Goal: Task Accomplishment & Management: Manage account settings

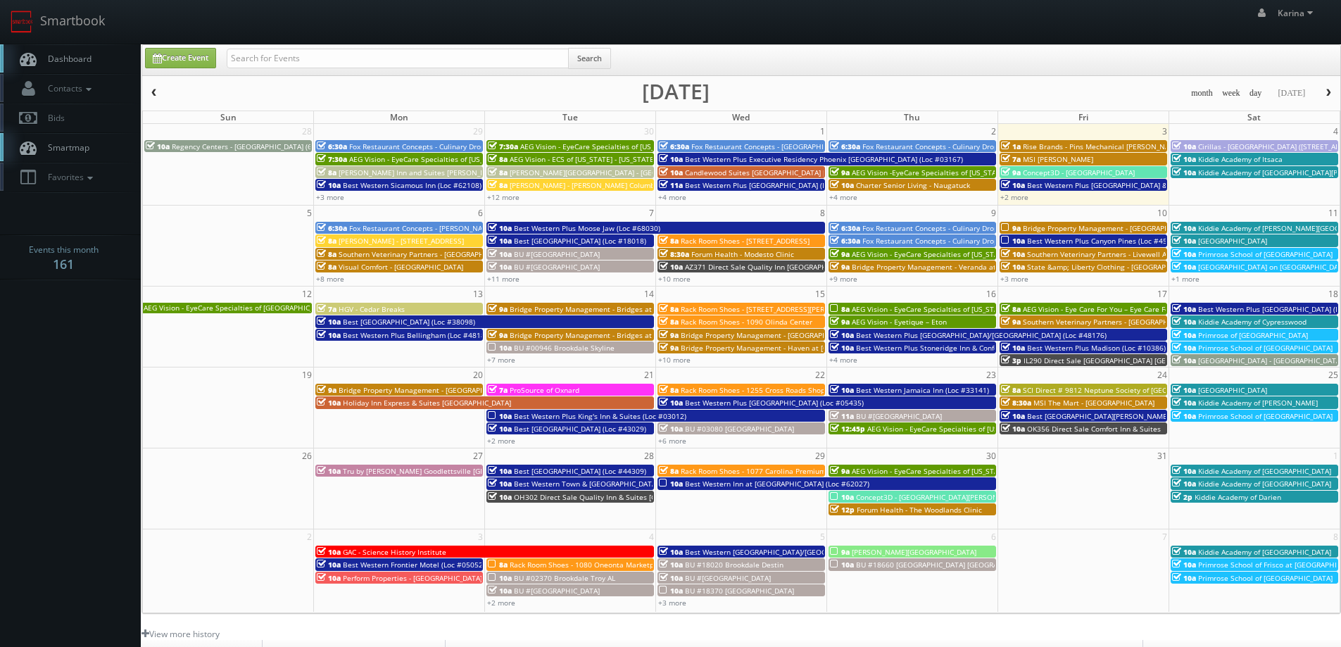
click at [93, 63] on link "Dashboard" at bounding box center [70, 58] width 141 height 29
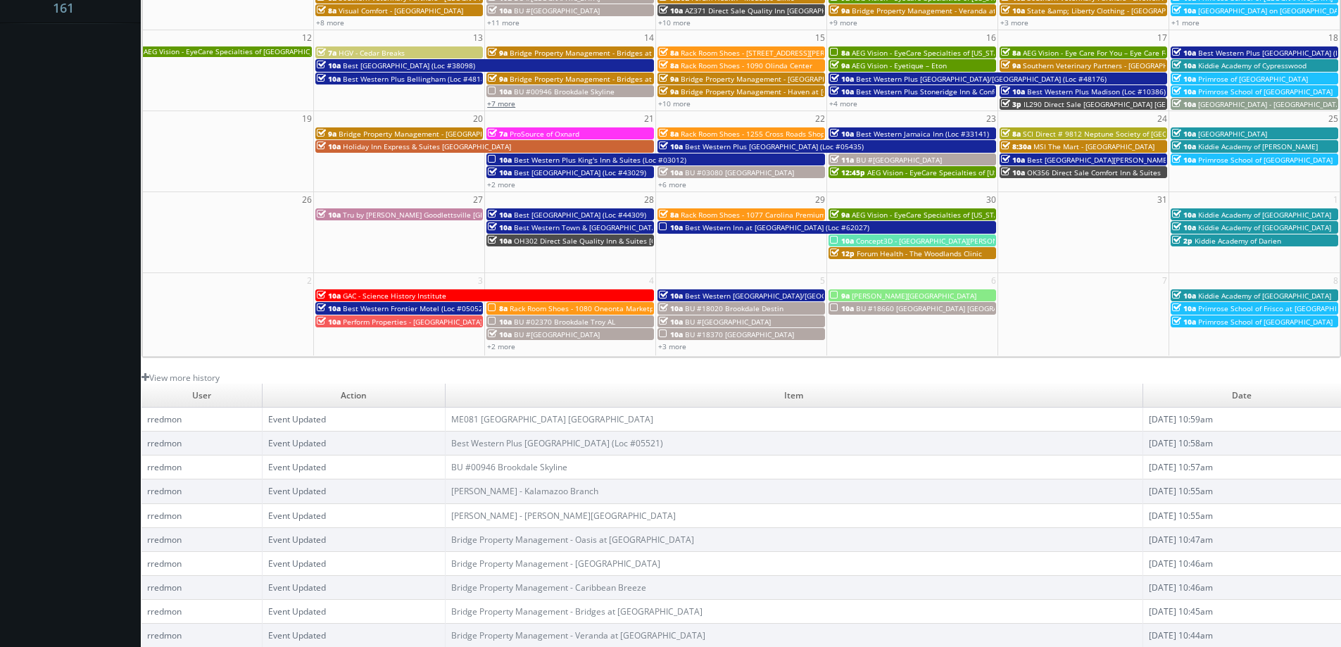
click at [509, 105] on link "+7 more" at bounding box center [501, 104] width 28 height 10
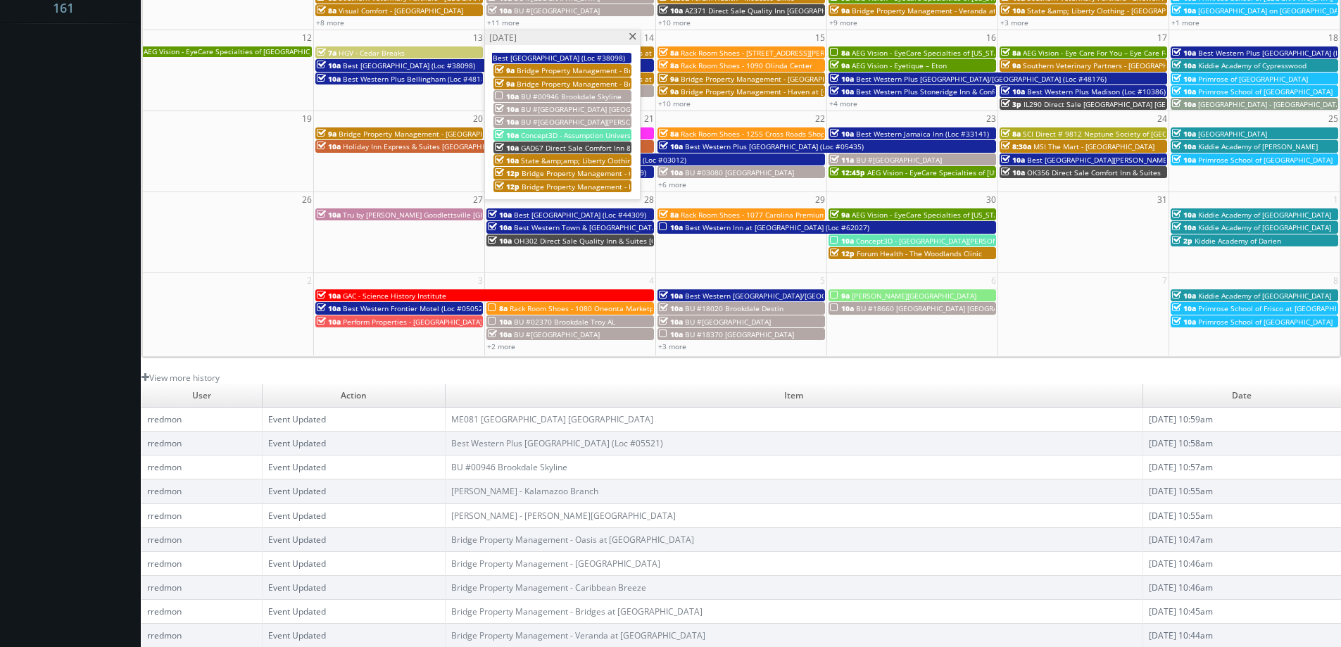
click at [630, 36] on span at bounding box center [632, 37] width 9 height 8
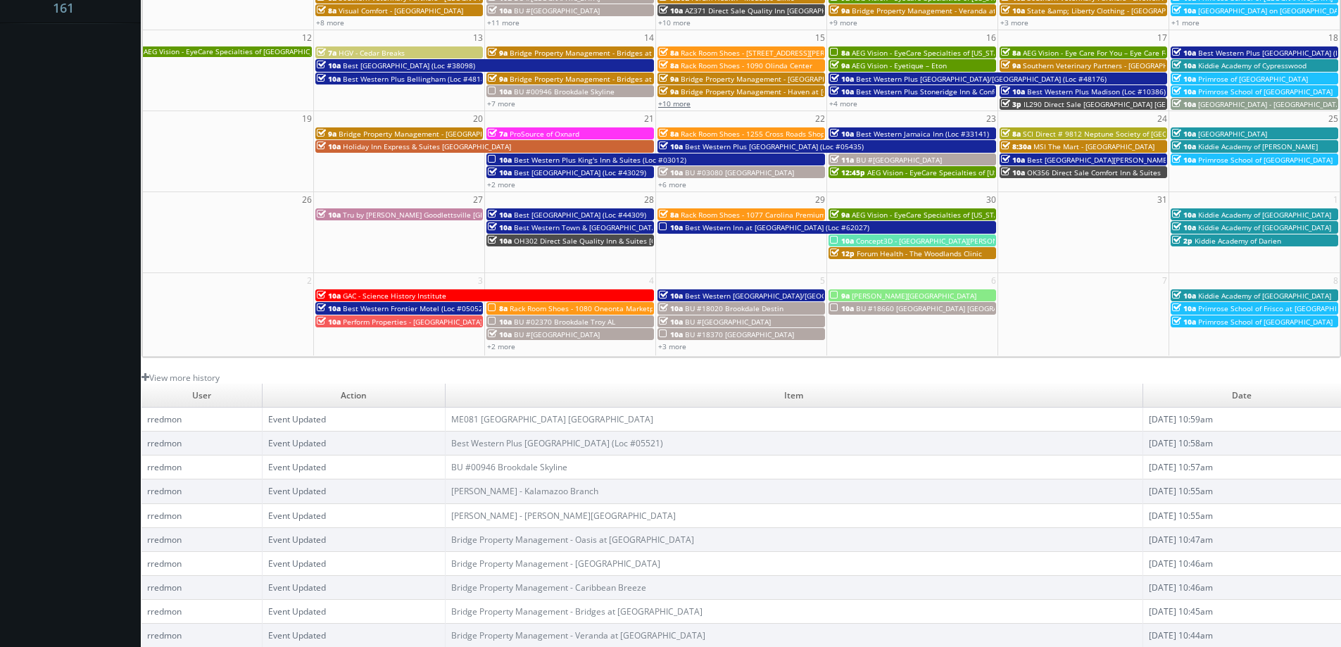
click at [676, 101] on link "+10 more" at bounding box center [674, 104] width 32 height 10
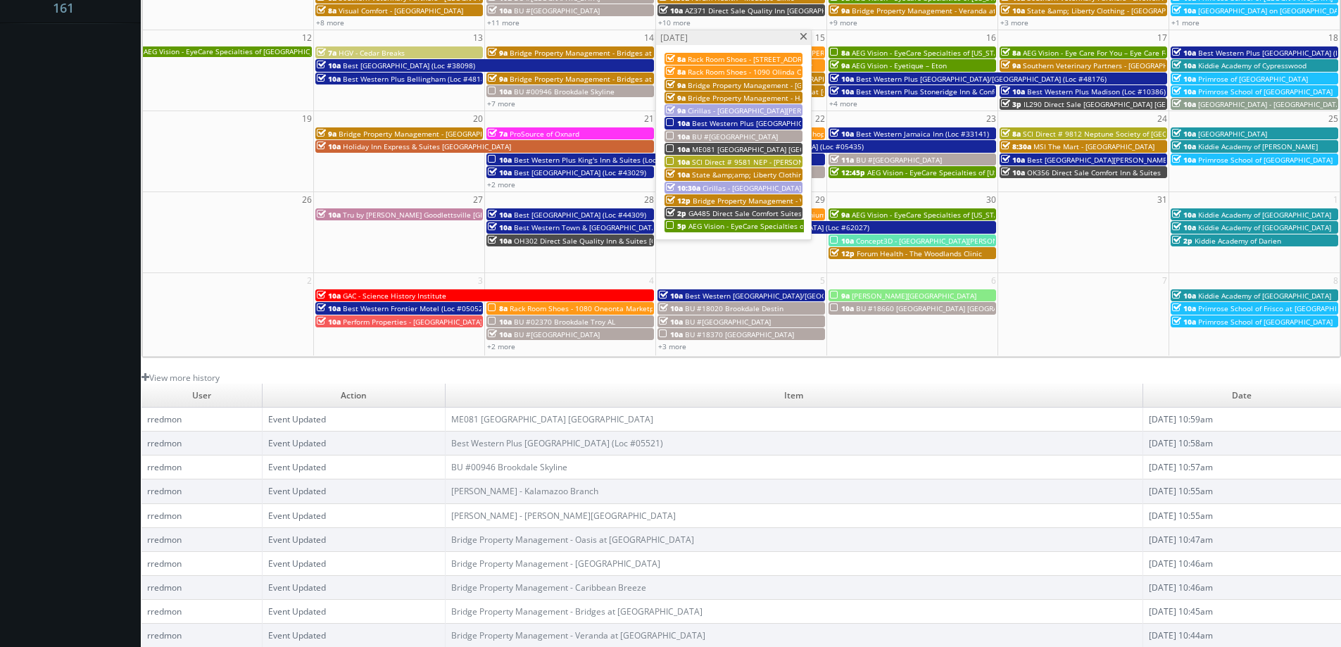
click at [802, 39] on span at bounding box center [803, 37] width 9 height 8
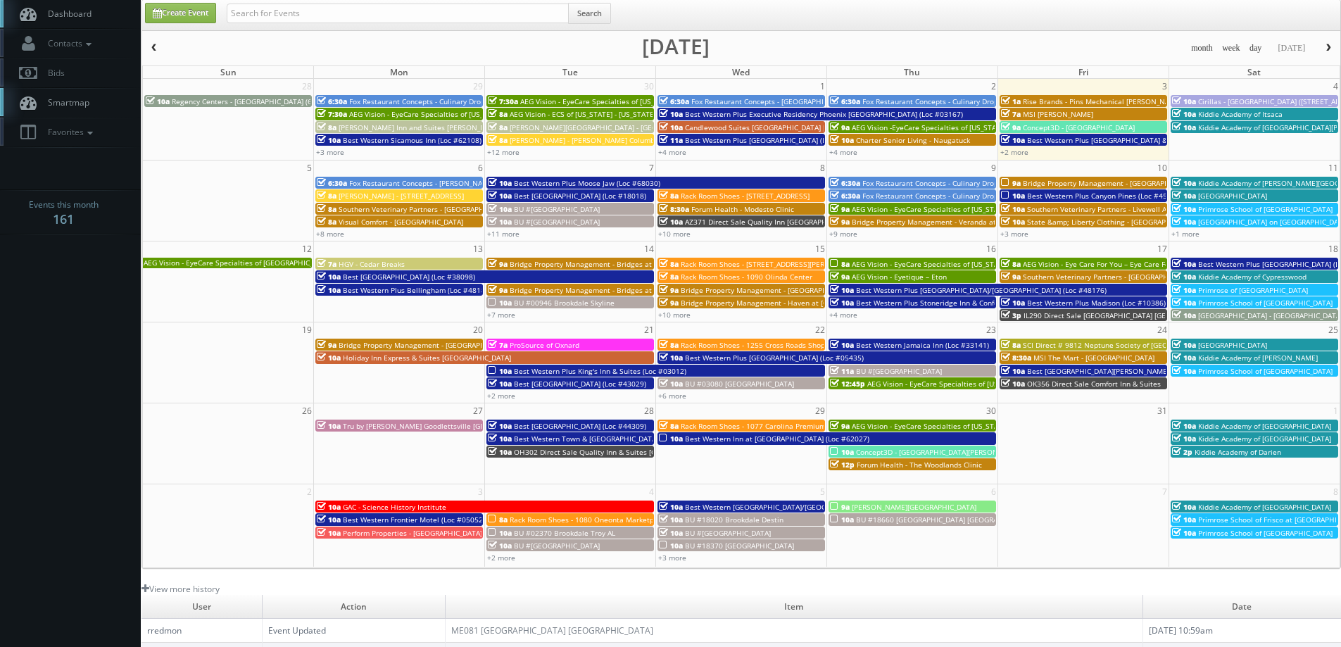
scroll to position [0, 0]
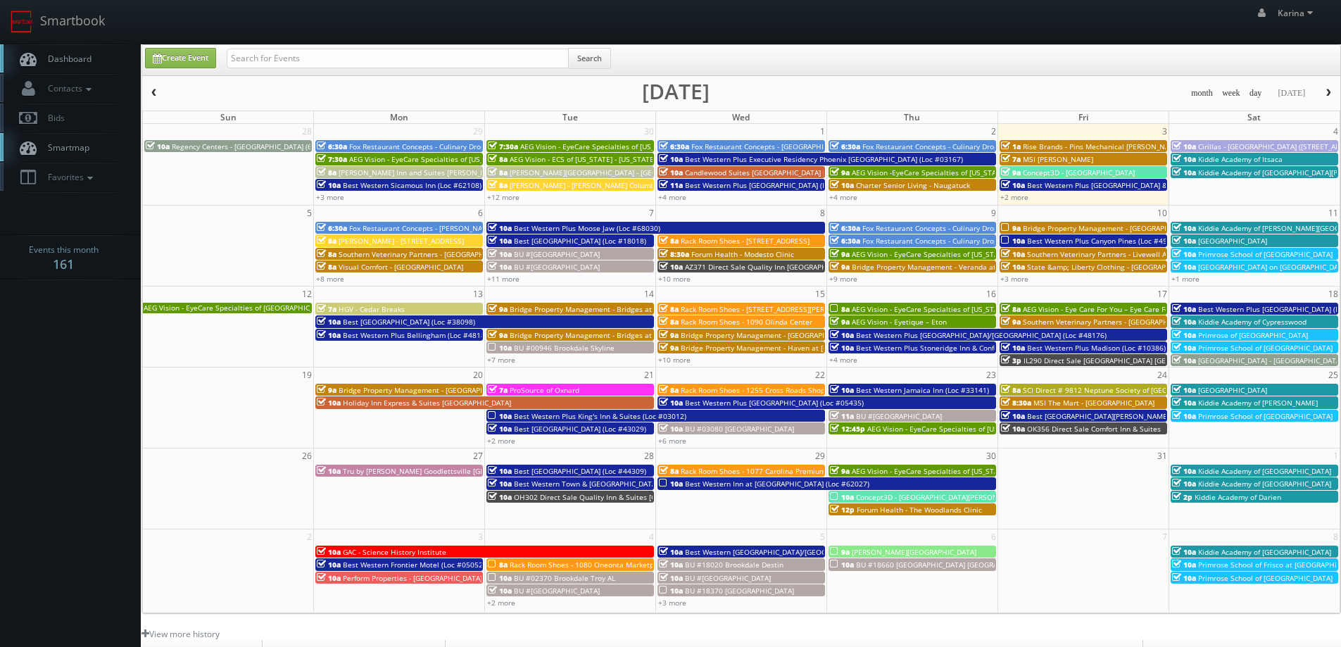
click at [74, 54] on span "Dashboard" at bounding box center [66, 59] width 51 height 12
click at [63, 65] on link "Dashboard" at bounding box center [70, 58] width 141 height 29
click at [335, 279] on link "+8 more" at bounding box center [330, 279] width 28 height 10
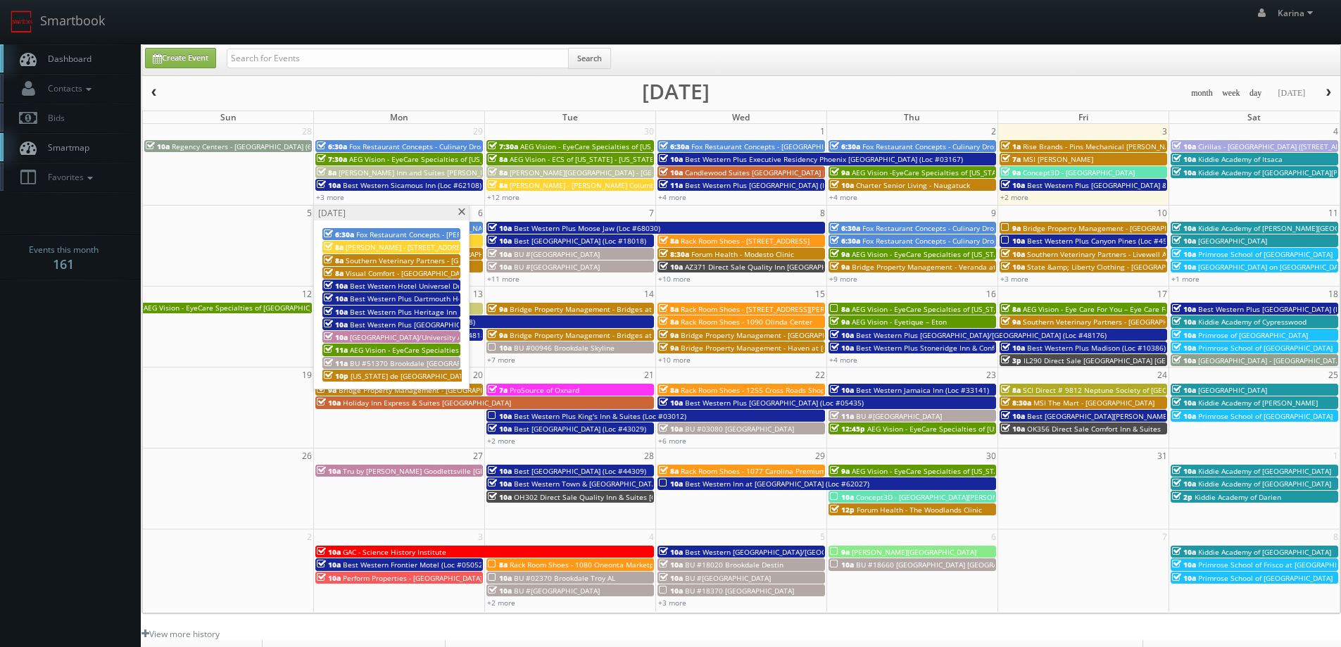
click at [384, 351] on span "AEG Vision - EyeCare Specialties of [US_STATE] – [PERSON_NAME] EyeCare" at bounding box center [475, 350] width 250 height 10
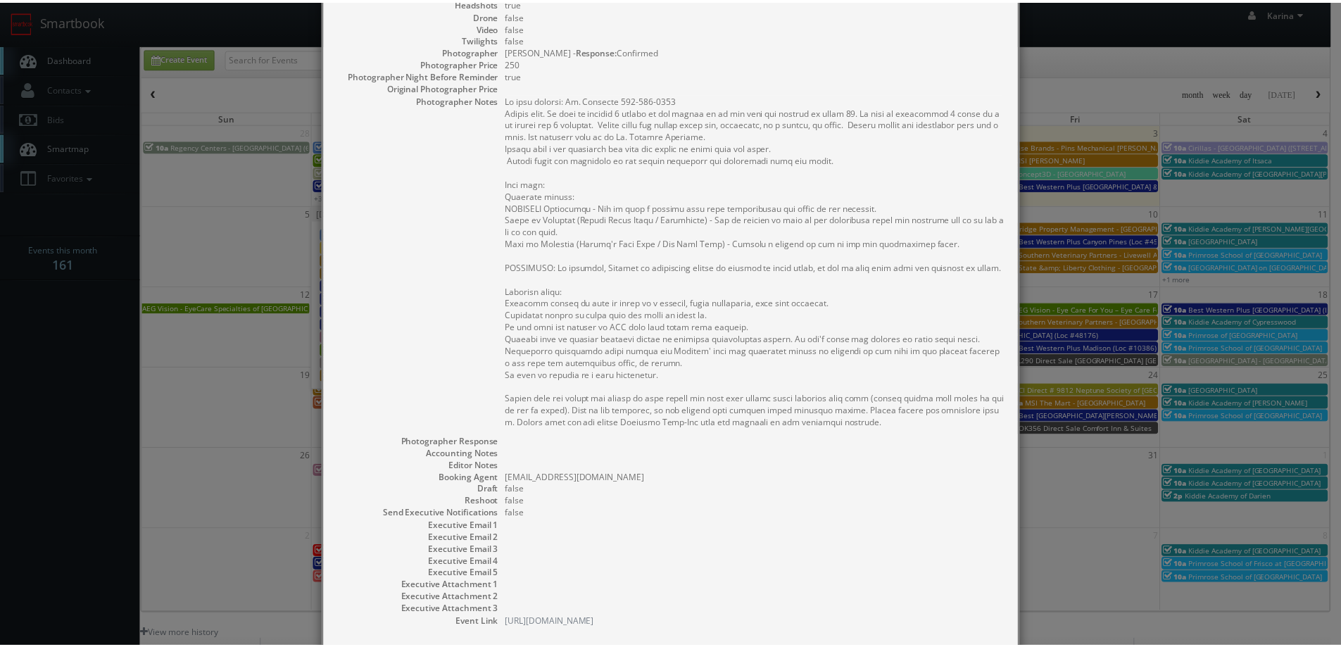
scroll to position [352, 0]
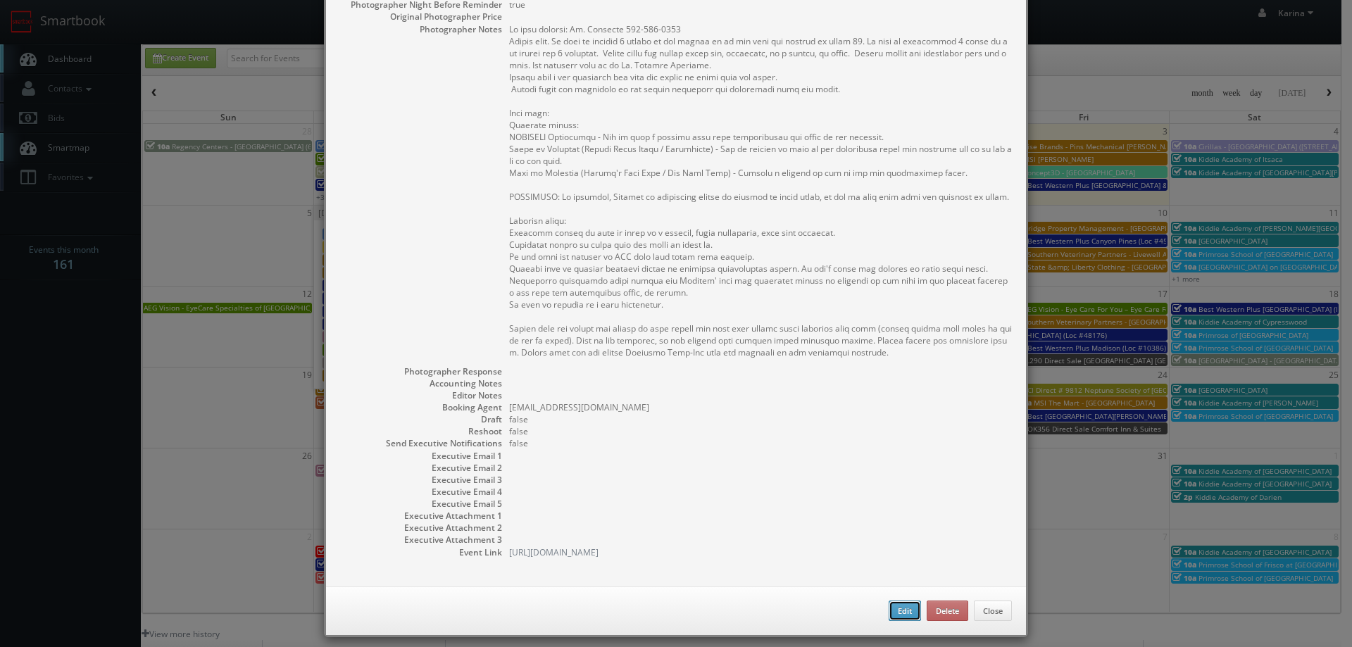
click at [890, 619] on button "Edit" at bounding box center [904, 610] width 32 height 21
type input "AEG Vision - EyeCare Specialties of New Jersey – Marshall EyeCare"
type input "1071 E. Route 34"
type input "Aberdeen"
type input "07747"
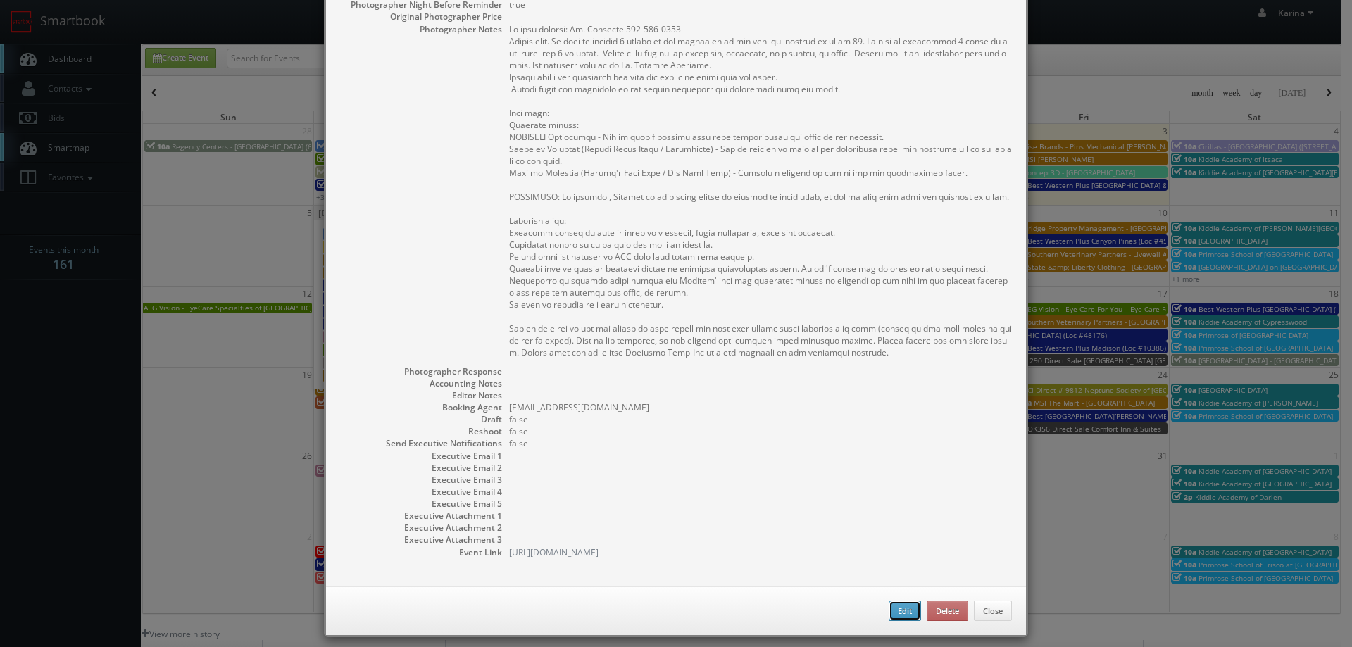
type input "600"
checkbox input "true"
type input "10/06/2025"
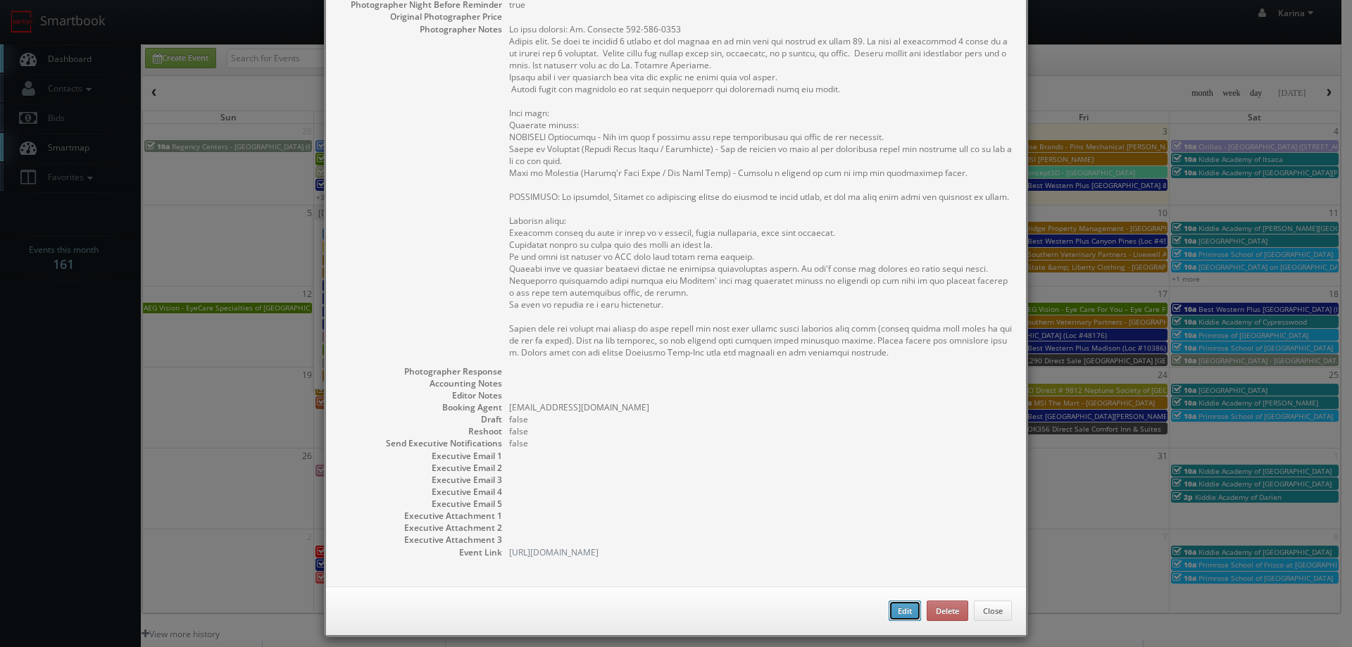
type input "11:00am"
checkbox input "true"
type textarea "On site contact: Dr. Marshall 718-926-8310 Stills only. We need to deliver 5 st…"
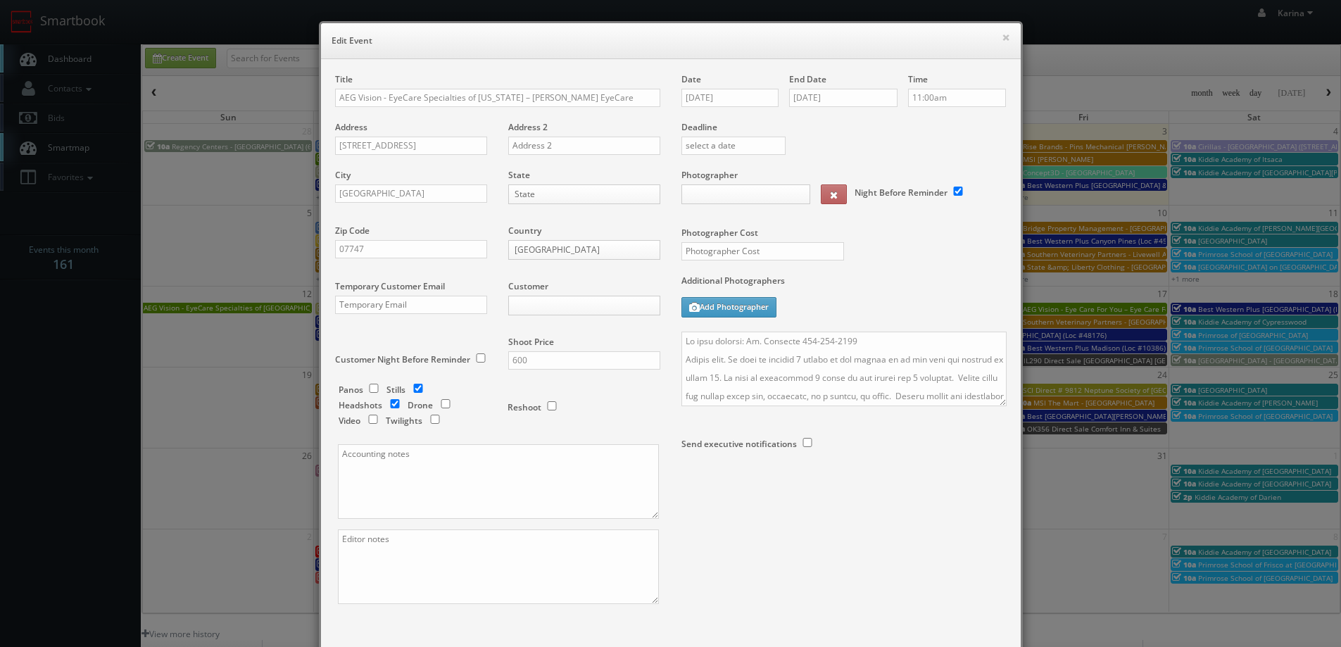
type input "600"
type input "250"
select select "fake4299@mg.cs3calendar.com"
select select "terraaltusphoto@gmail.com"
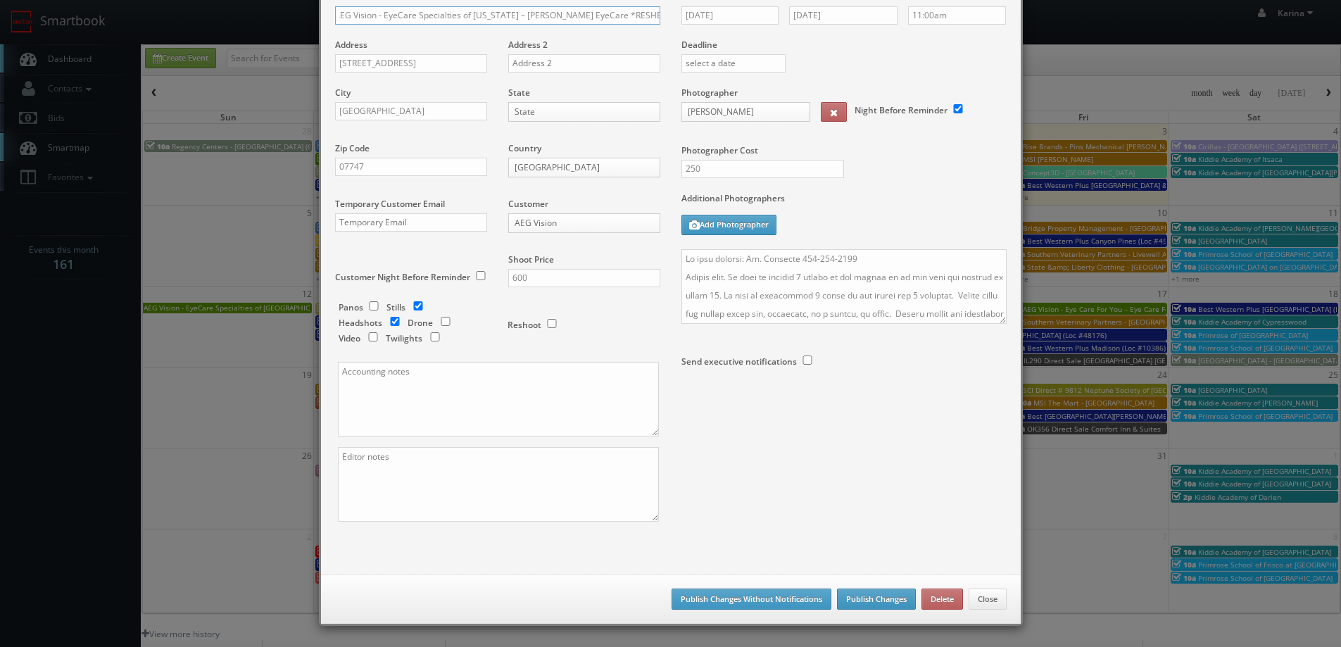
type input "AEG Vision - EyeCare Specialties of New Jersey – Marshall EyeCare *RESHEDULING*"
click at [878, 601] on button "Publish Changes" at bounding box center [876, 598] width 79 height 21
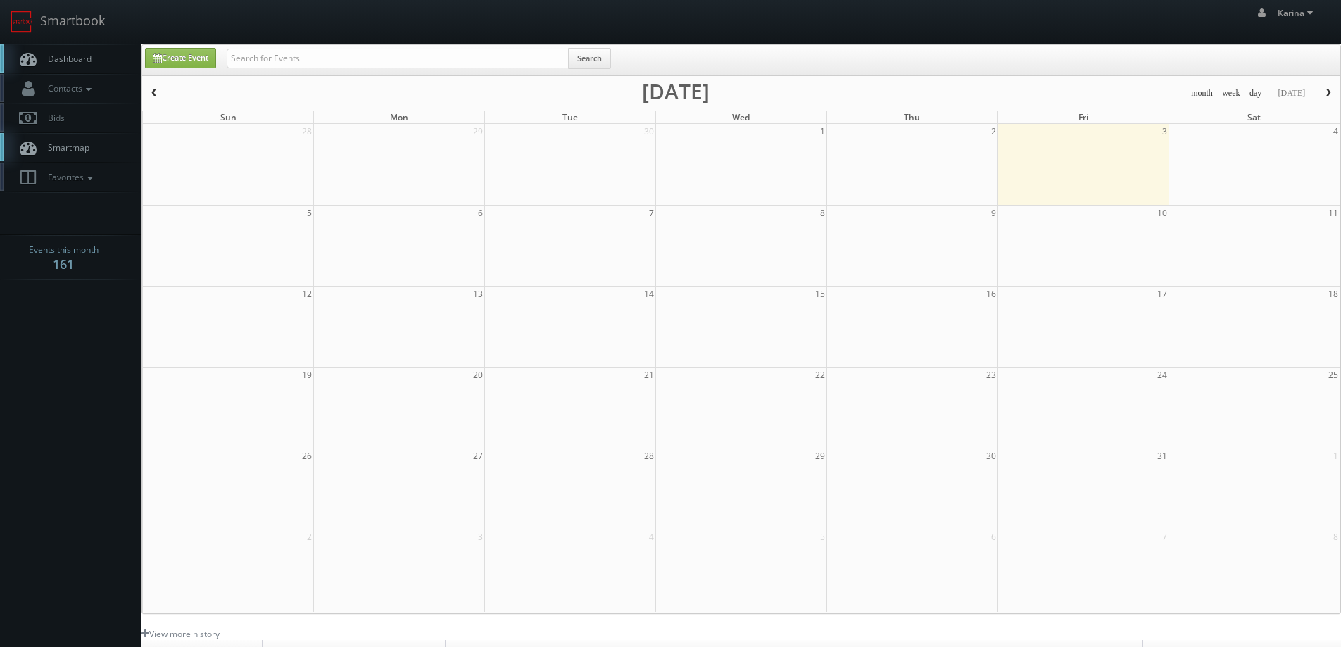
click at [73, 68] on link "Dashboard" at bounding box center [70, 58] width 141 height 29
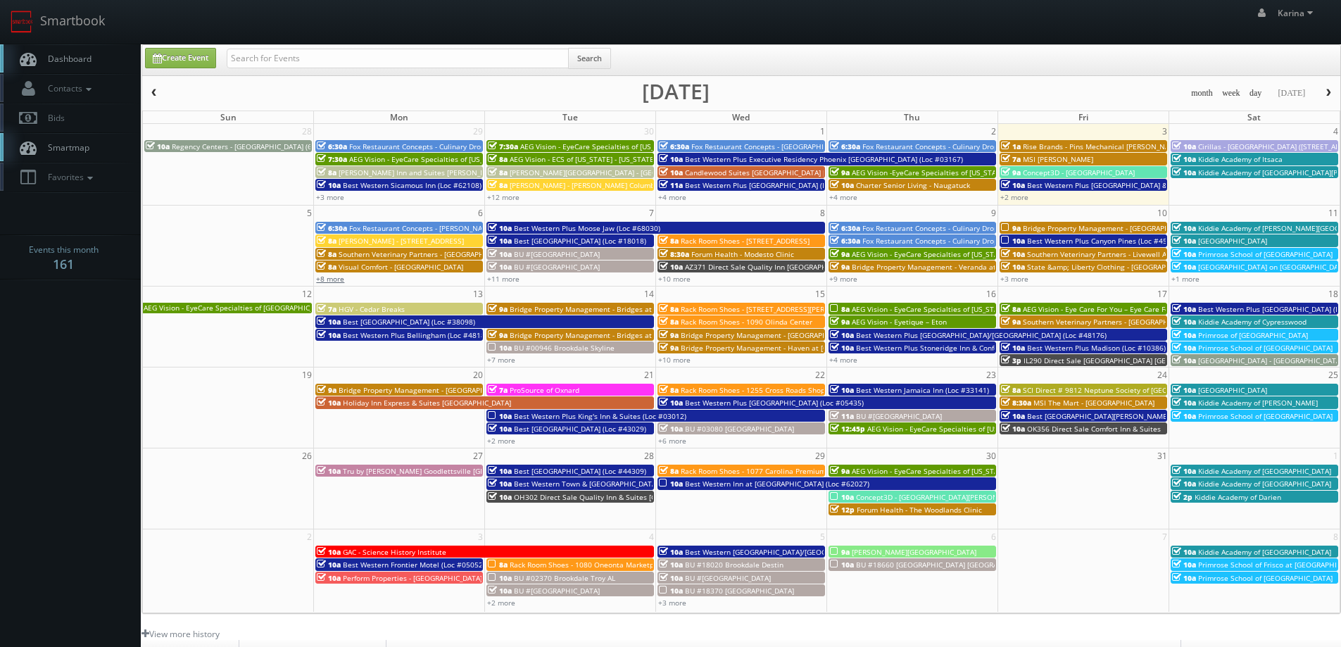
click at [335, 277] on link "+8 more" at bounding box center [330, 279] width 28 height 10
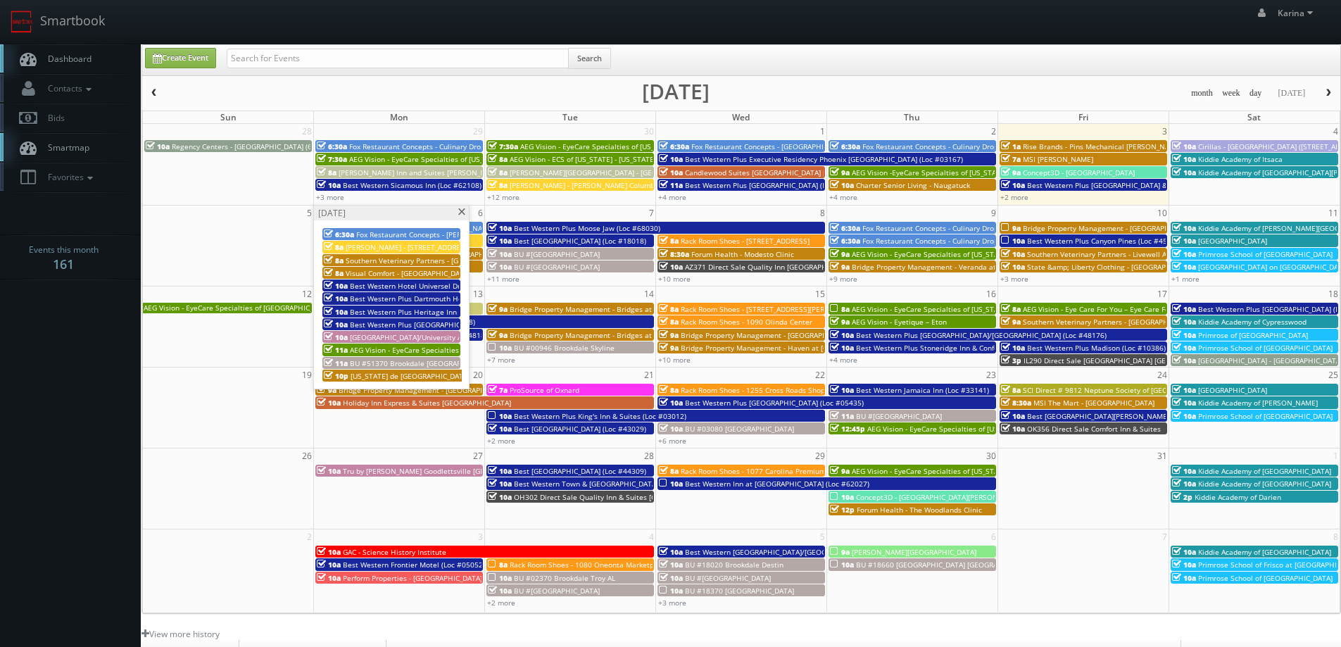
click at [462, 215] on span at bounding box center [461, 212] width 9 height 8
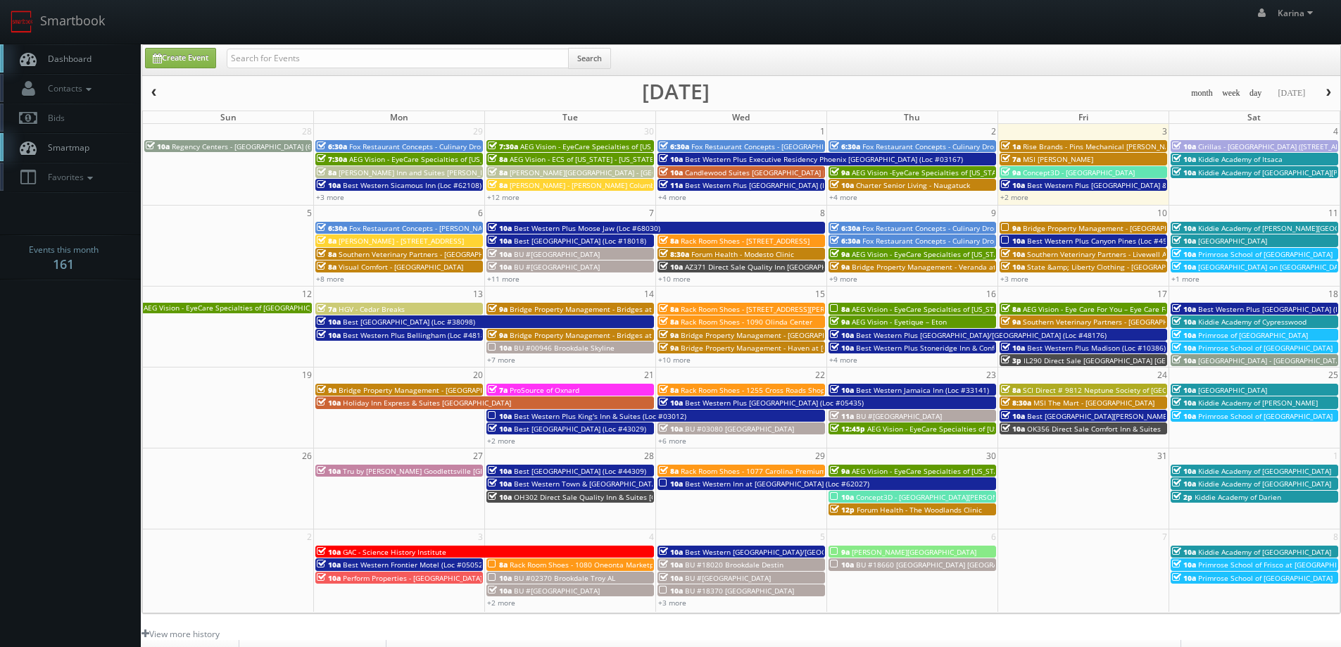
click at [61, 62] on span "Dashboard" at bounding box center [66, 59] width 51 height 12
click at [271, 56] on input "text" at bounding box center [398, 59] width 342 height 20
type input "[GEOGRAPHIC_DATA]"
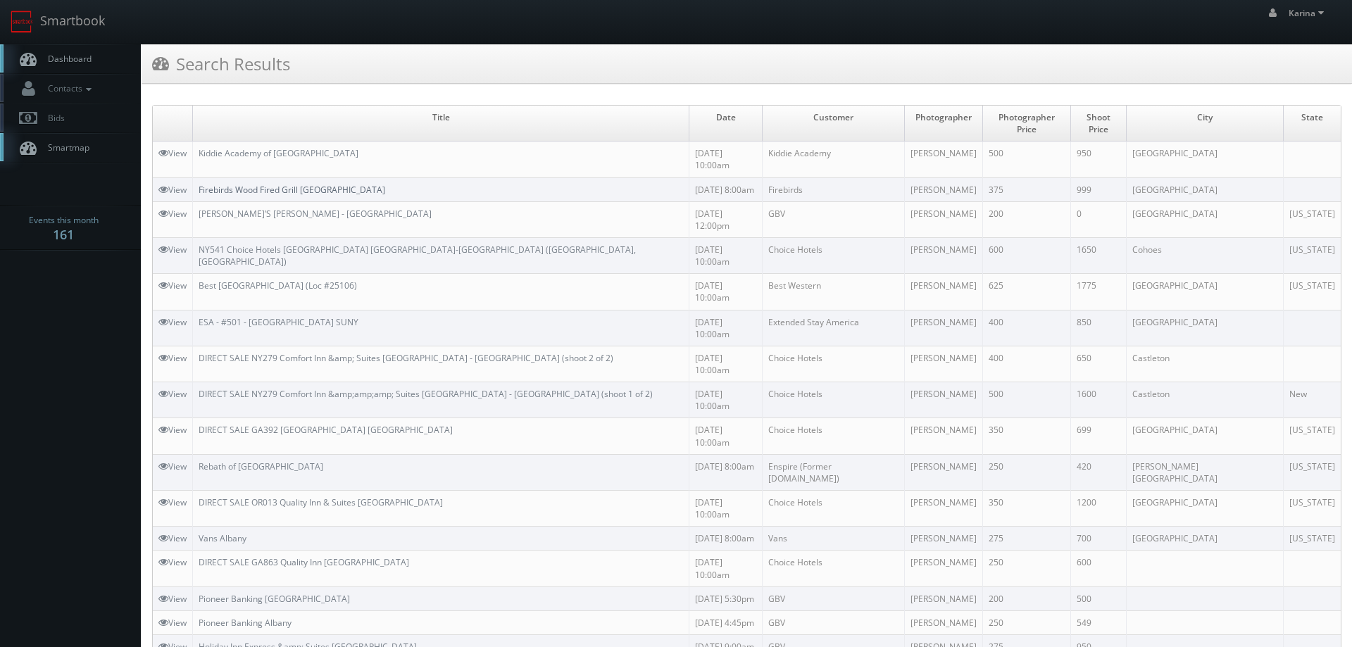
click at [289, 184] on link "Firebirds Wood Fired Grill [GEOGRAPHIC_DATA]" at bounding box center [292, 190] width 187 height 12
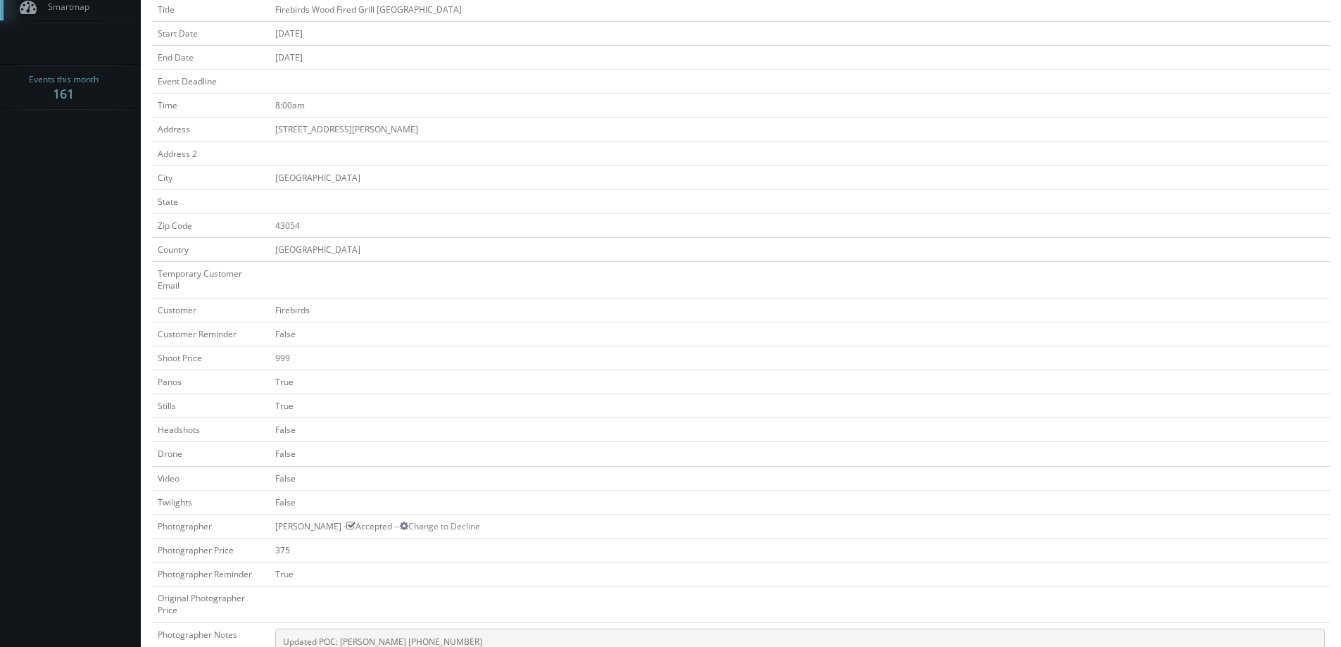
scroll to position [70, 0]
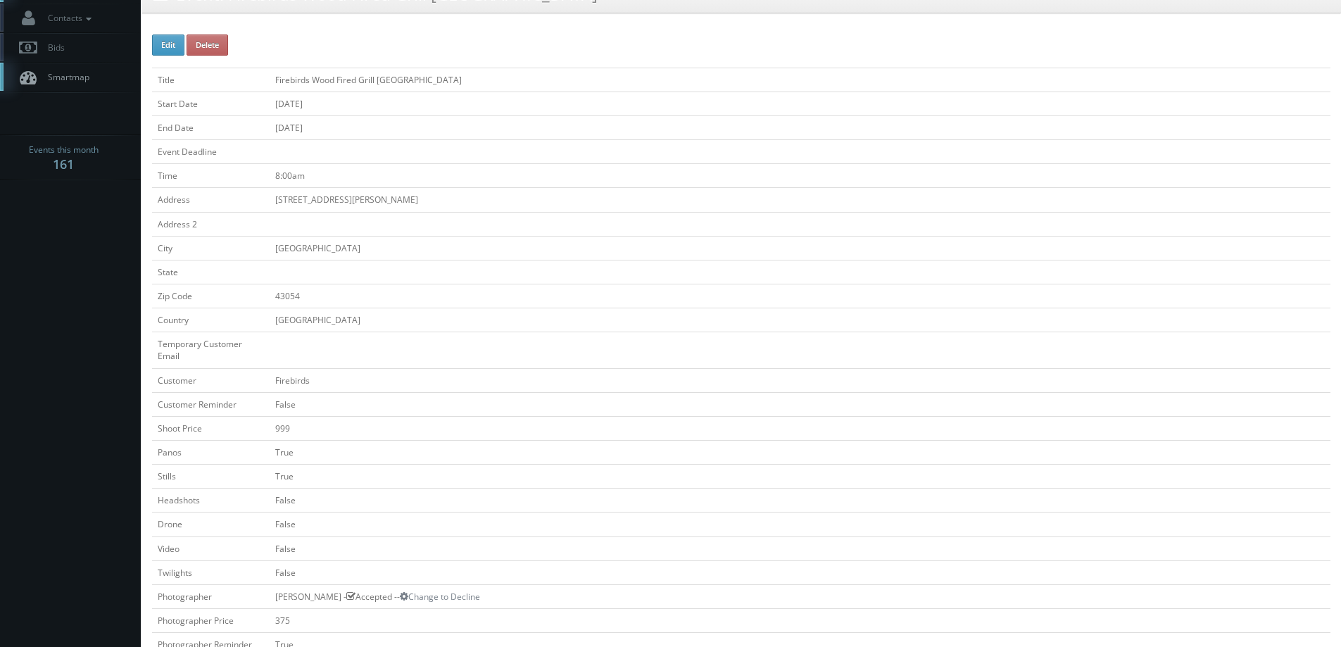
click at [502, 204] on td "[STREET_ADDRESS][PERSON_NAME]" at bounding box center [800, 200] width 1061 height 24
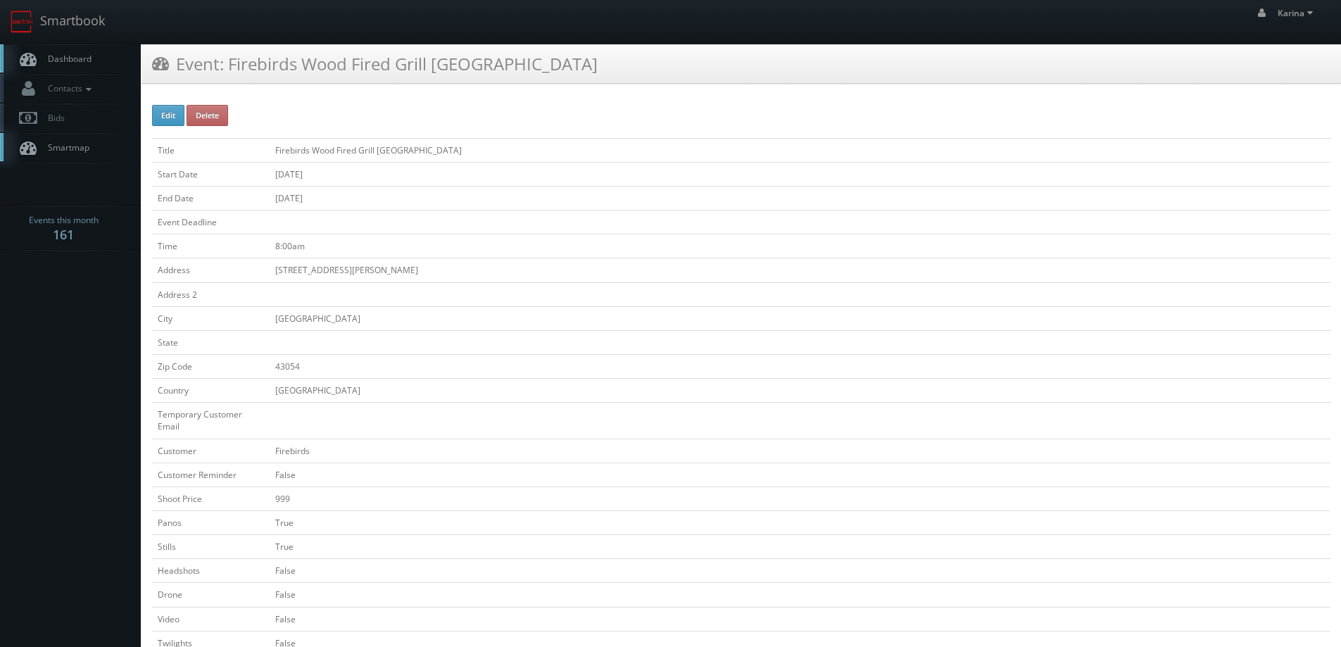
click at [80, 60] on span "Dashboard" at bounding box center [66, 59] width 51 height 12
